Goal: Contribute content

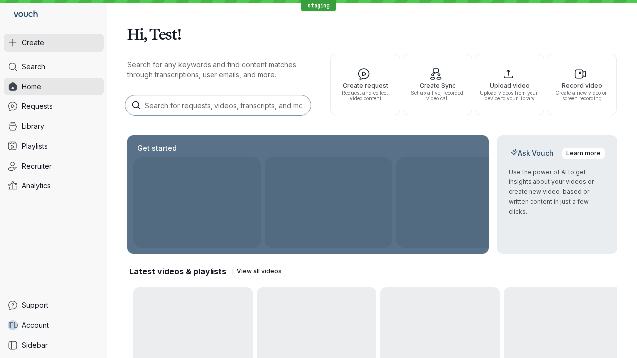
click at [54, 43] on button "Create" at bounding box center [54, 43] width 100 height 18
